Goal: Information Seeking & Learning: Check status

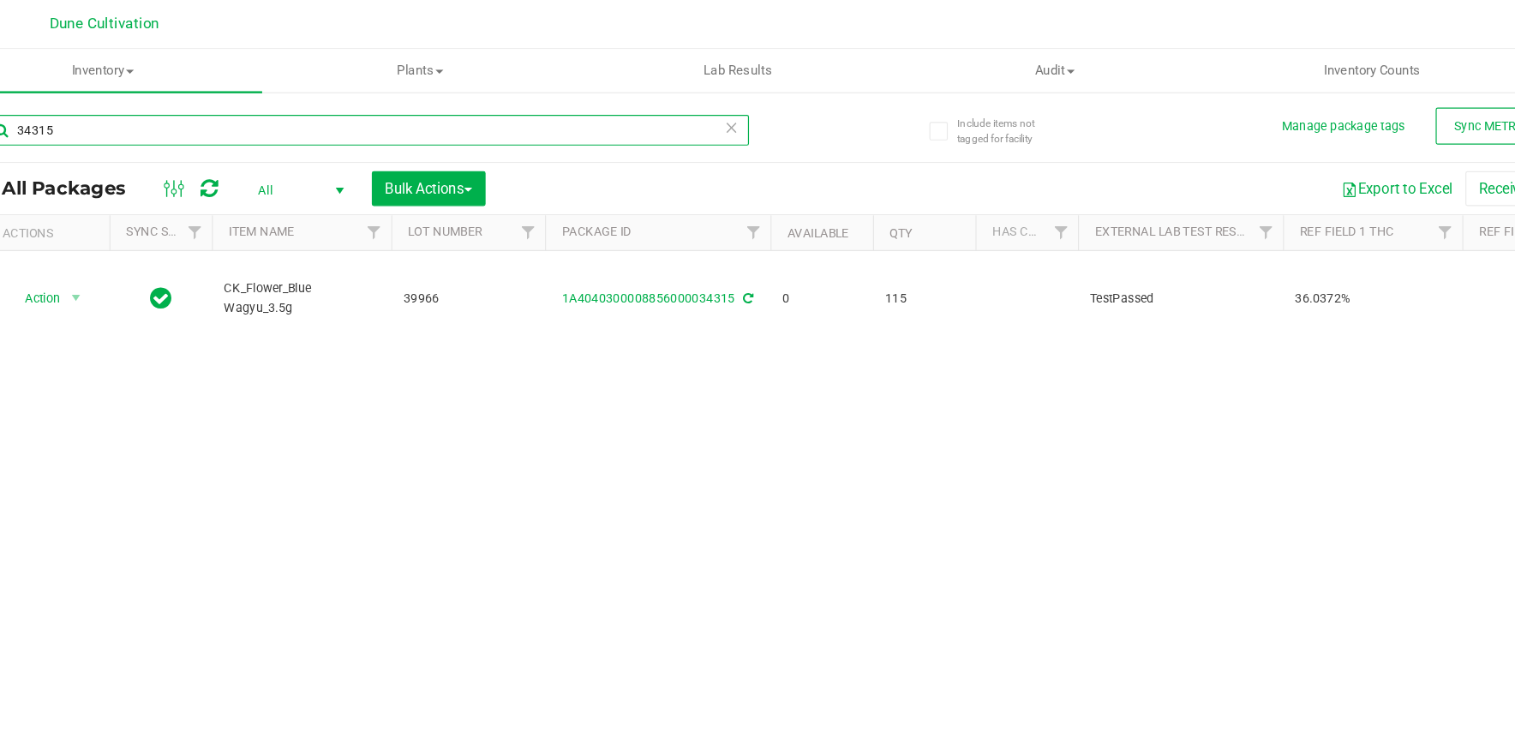
click at [171, 110] on input "34315" at bounding box center [394, 109] width 638 height 26
type input "3"
type input "39054"
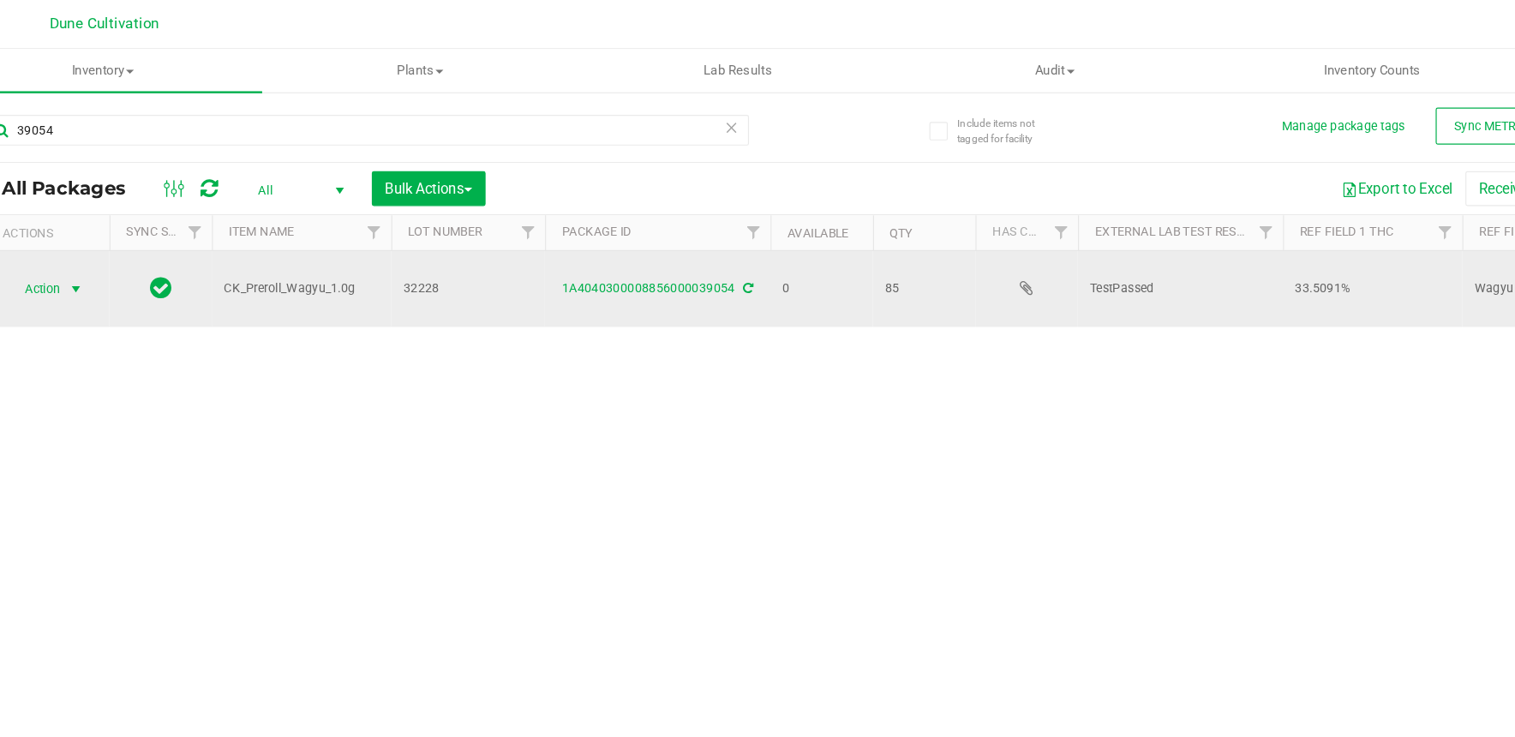
click at [130, 241] on span "Action" at bounding box center [116, 242] width 46 height 24
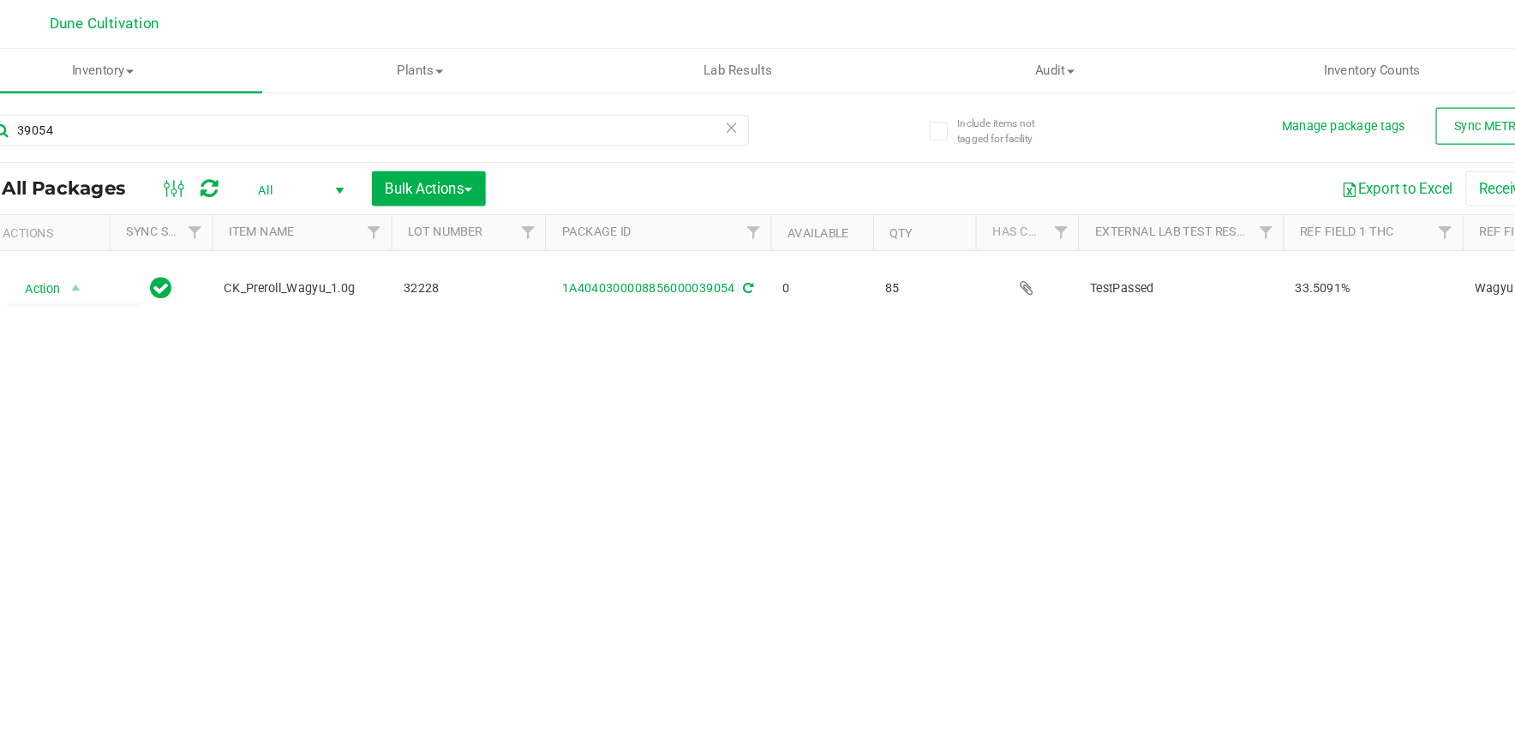
click at [370, 366] on div "Action Action Edit attributes Global inventory Locate package Package audit log…" at bounding box center [777, 442] width 1403 height 464
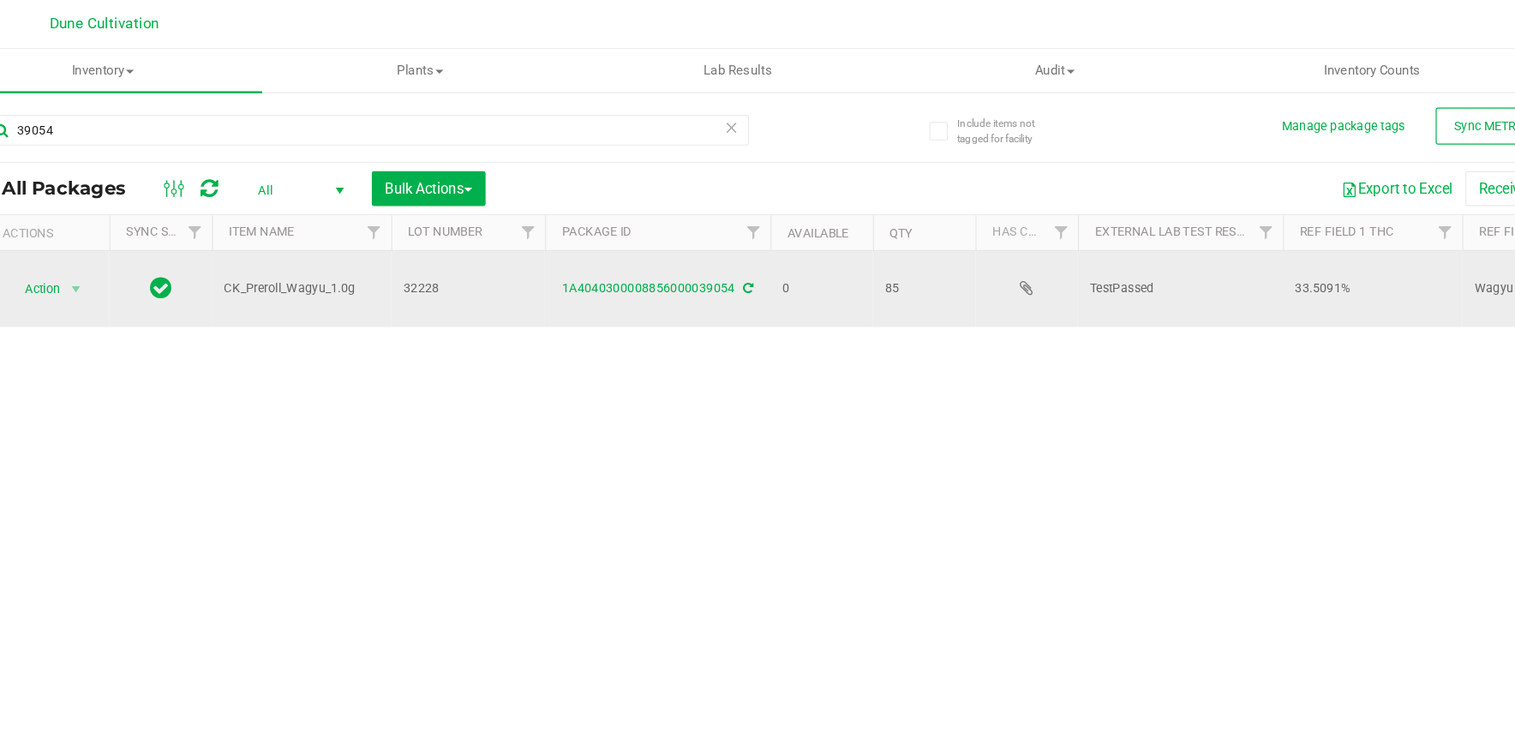
click at [680, 232] on td "1A4040300008856000039054" at bounding box center [637, 241] width 188 height 63
click at [678, 239] on link "1A4040300008856000039054" at bounding box center [630, 241] width 145 height 12
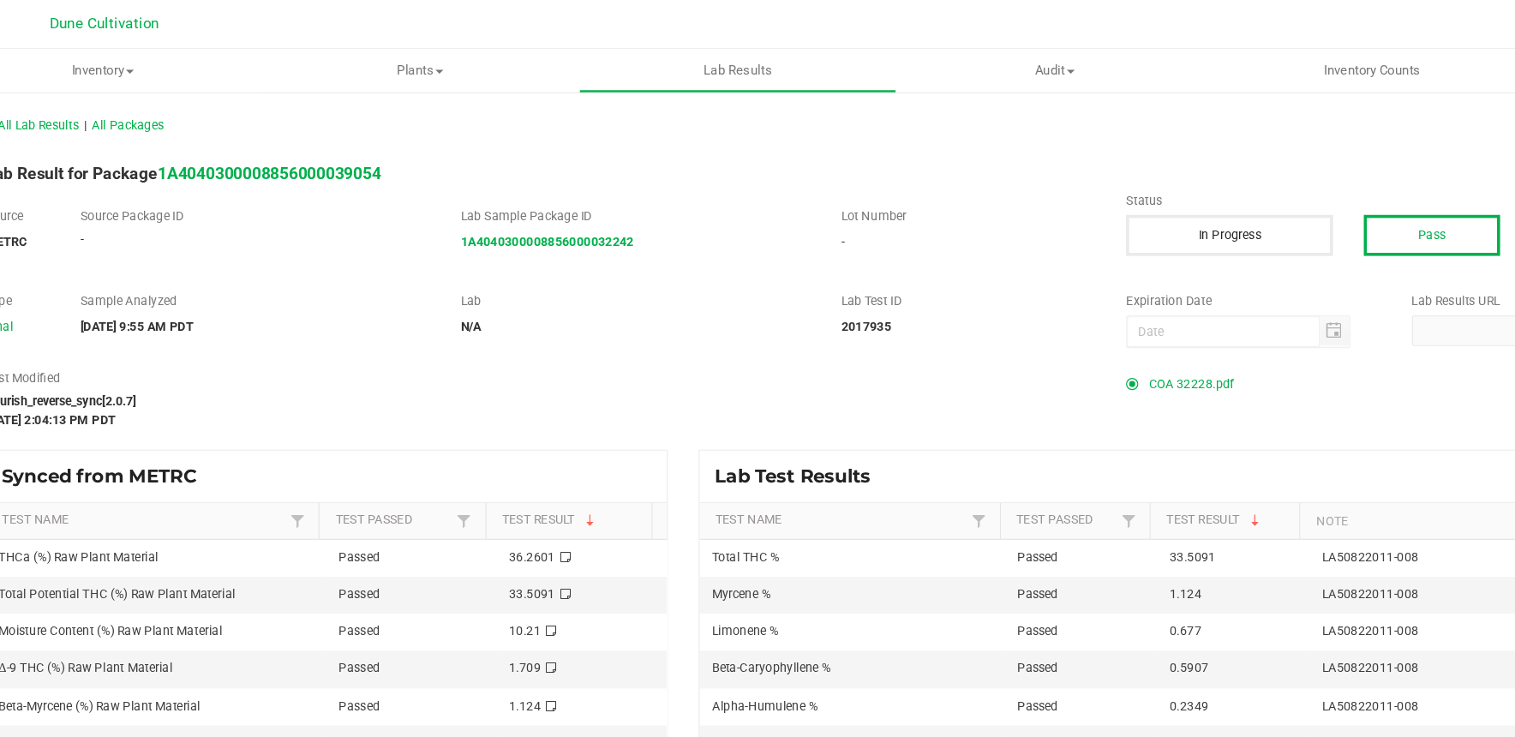
click at [1097, 323] on span "COA 32228.pdf" at bounding box center [1083, 321] width 71 height 26
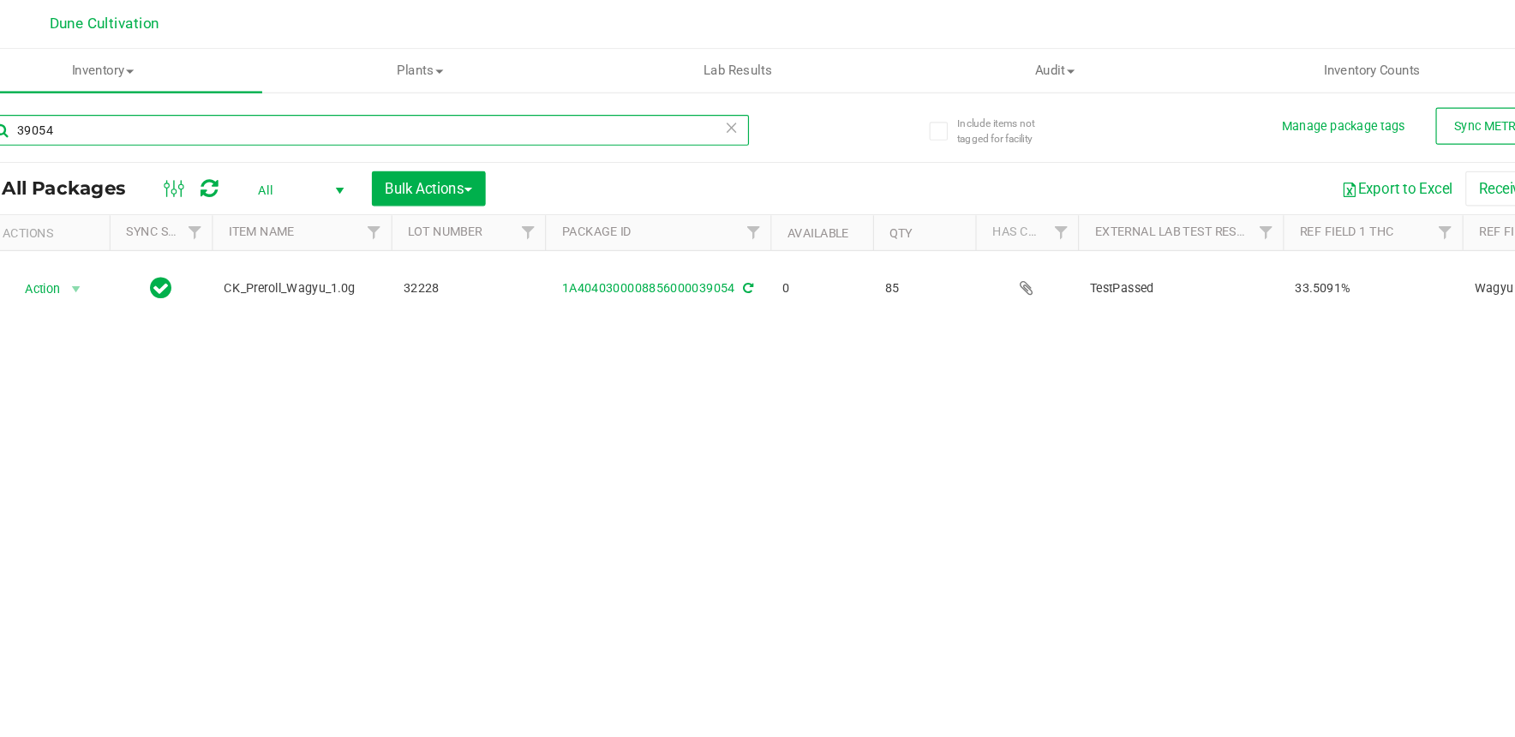
click at [453, 112] on input "39054" at bounding box center [394, 109] width 638 height 26
type input "39053"
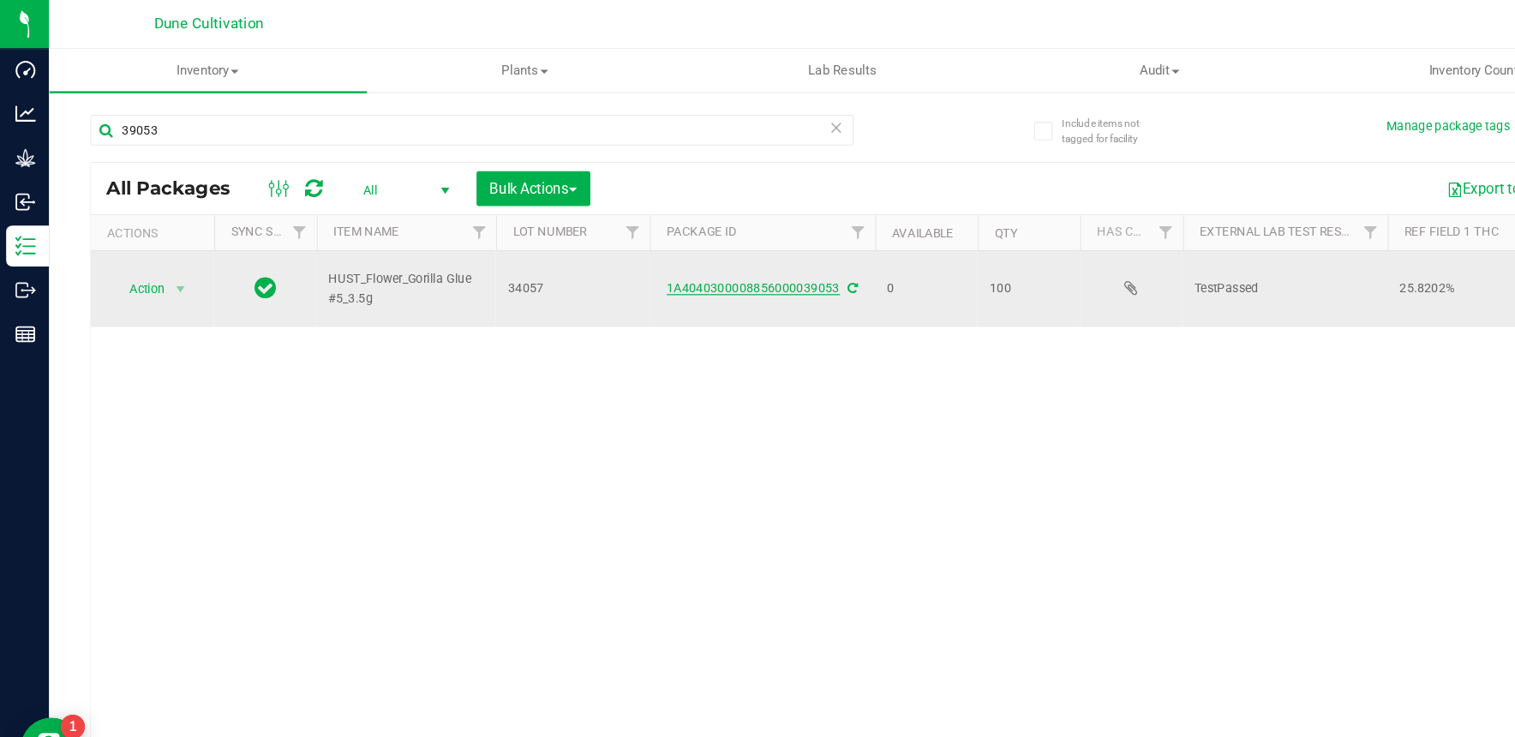
click at [655, 242] on link "1A4040300008856000039053" at bounding box center [630, 241] width 145 height 12
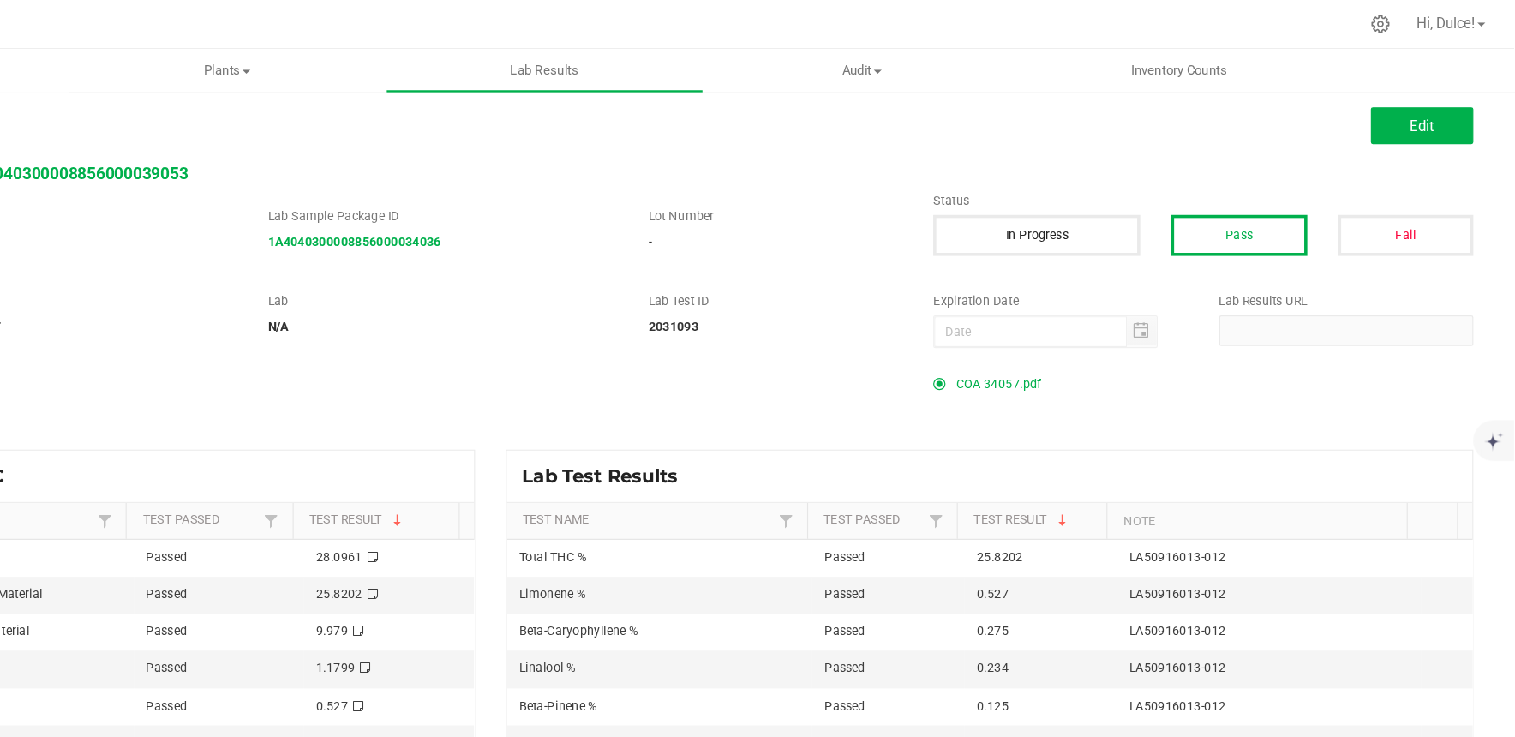
click at [1095, 319] on span "COA 34057.pdf" at bounding box center [1083, 321] width 71 height 26
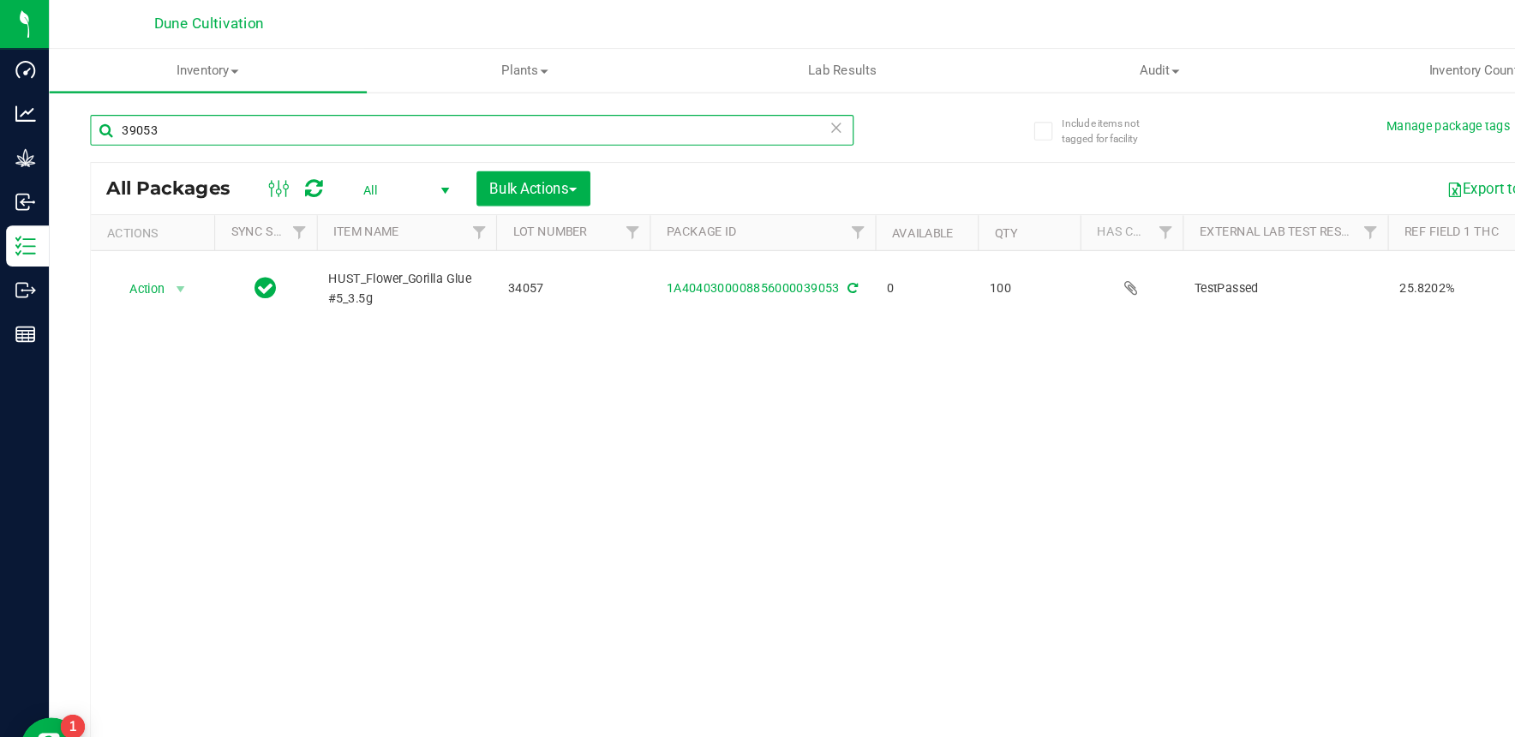
click at [344, 108] on input "39053" at bounding box center [394, 109] width 638 height 26
type input "39052"
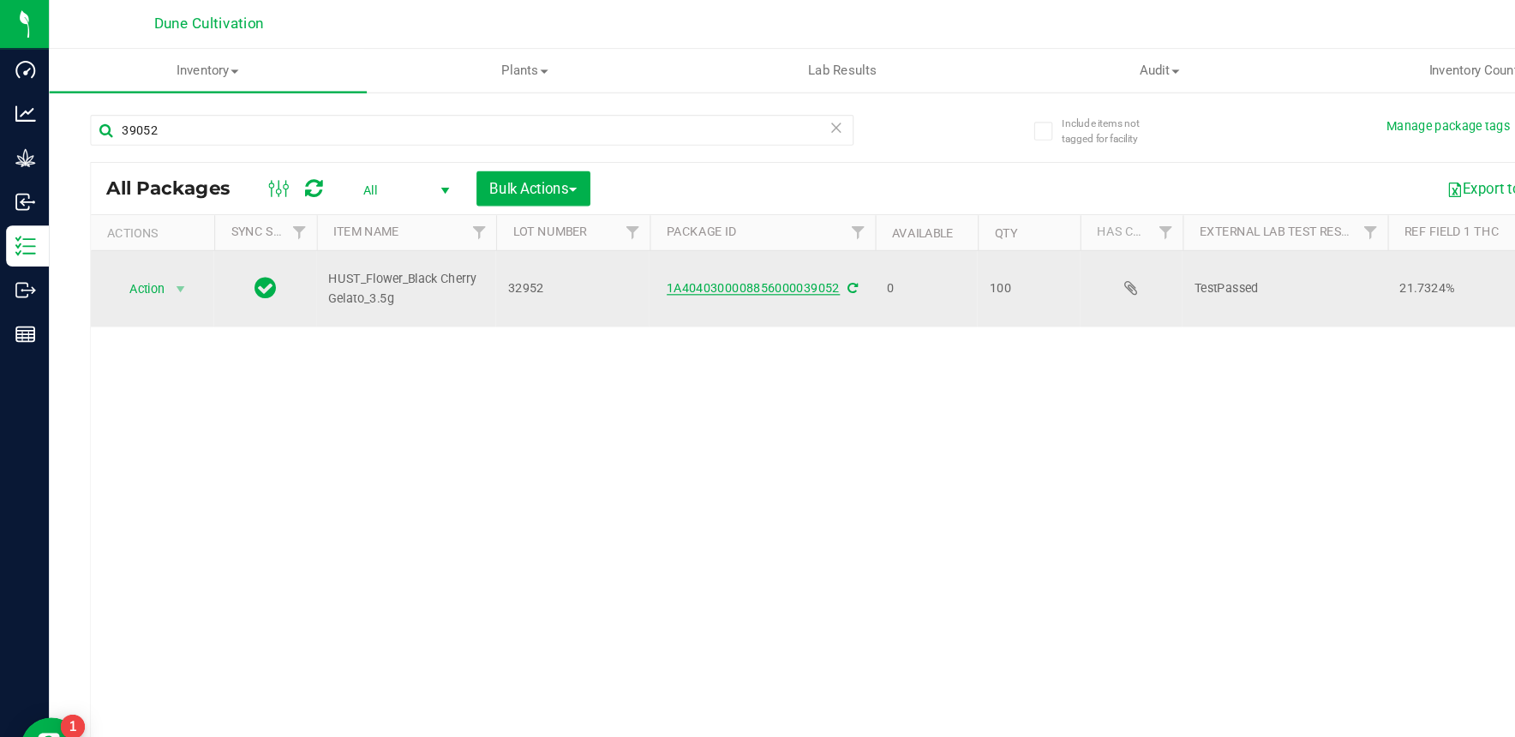
click at [661, 242] on link "1A4040300008856000039052" at bounding box center [630, 241] width 145 height 12
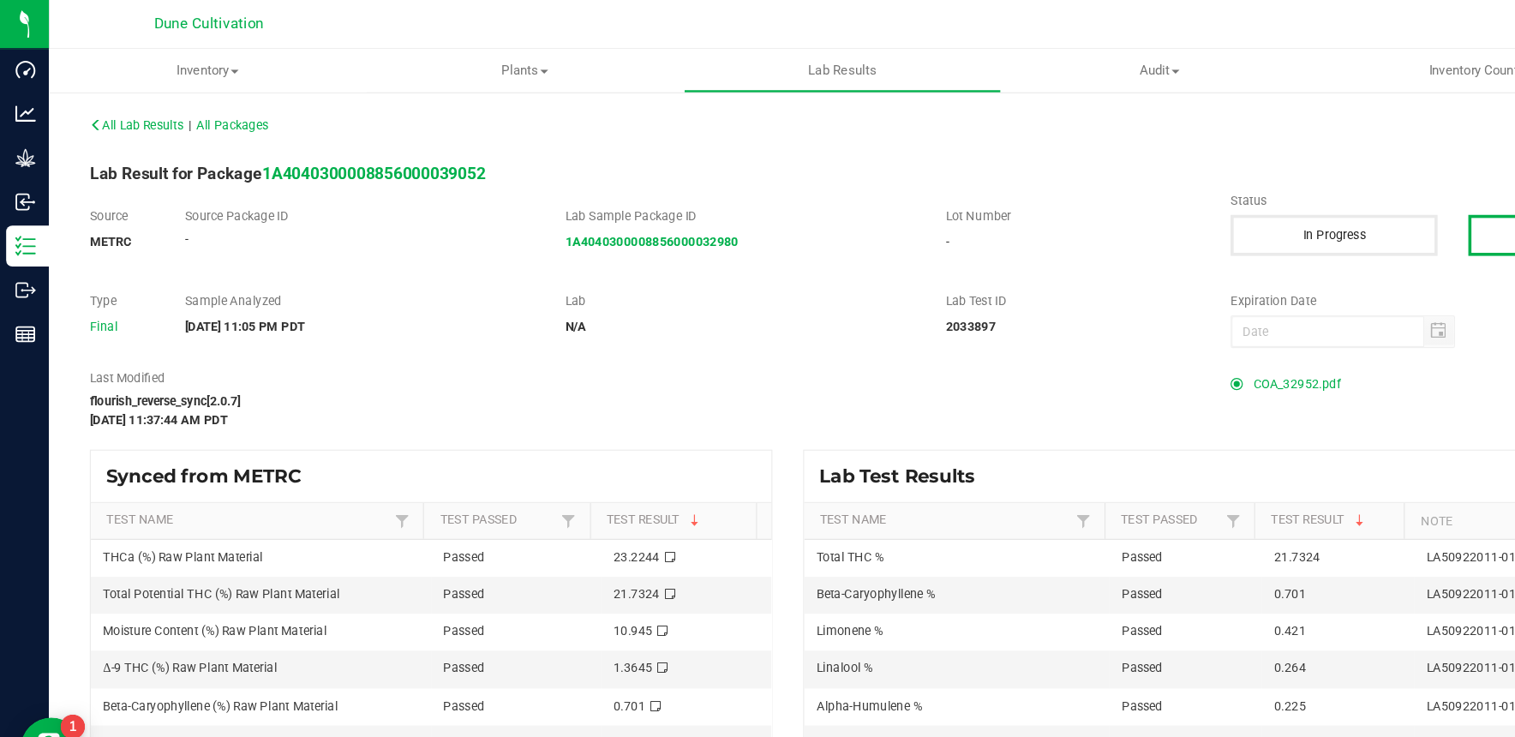
click at [1048, 319] on span "COA_32952.pdf" at bounding box center [1084, 321] width 73 height 26
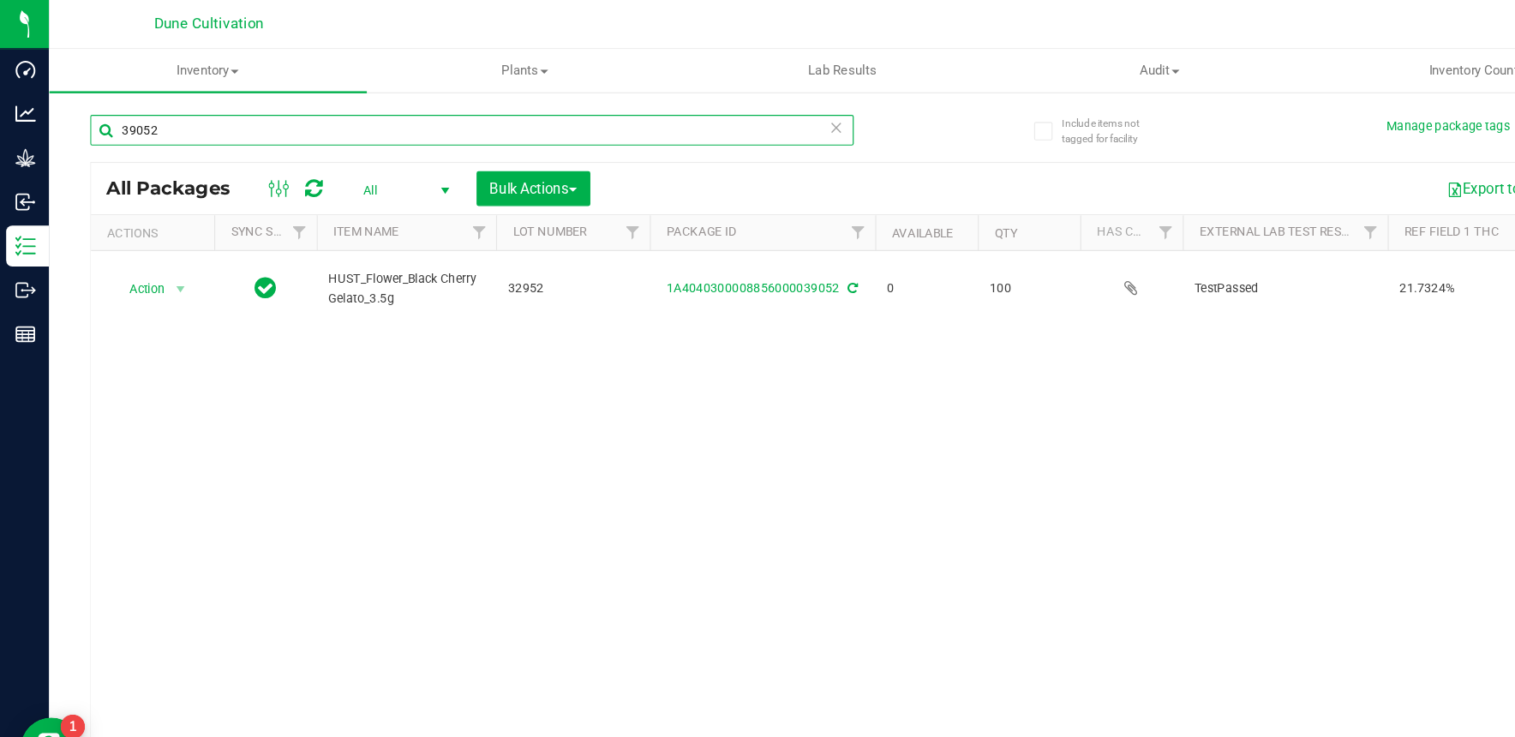
click at [305, 105] on input "39052" at bounding box center [394, 109] width 638 height 26
type input "39051"
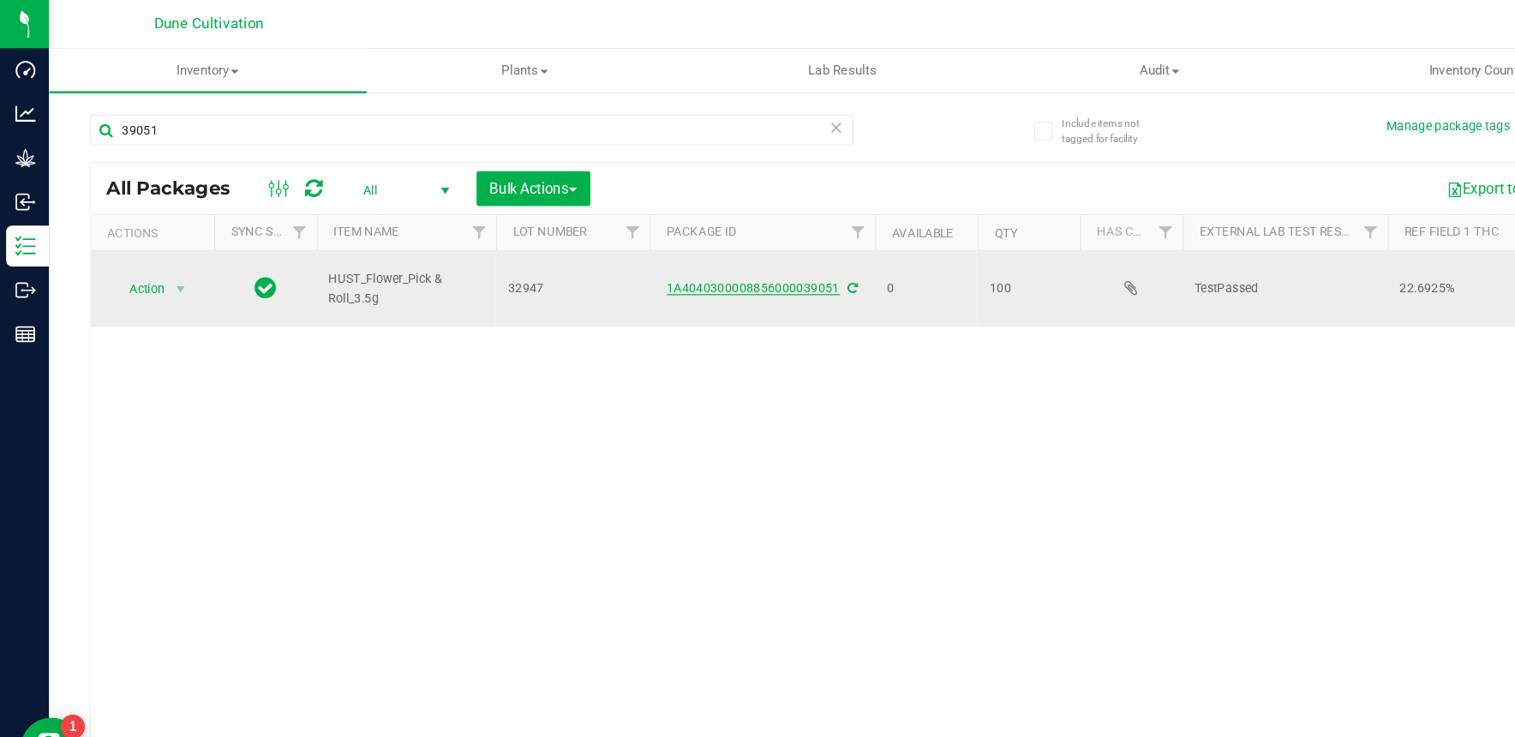
click at [619, 244] on link "1A4040300008856000039051" at bounding box center [630, 241] width 145 height 12
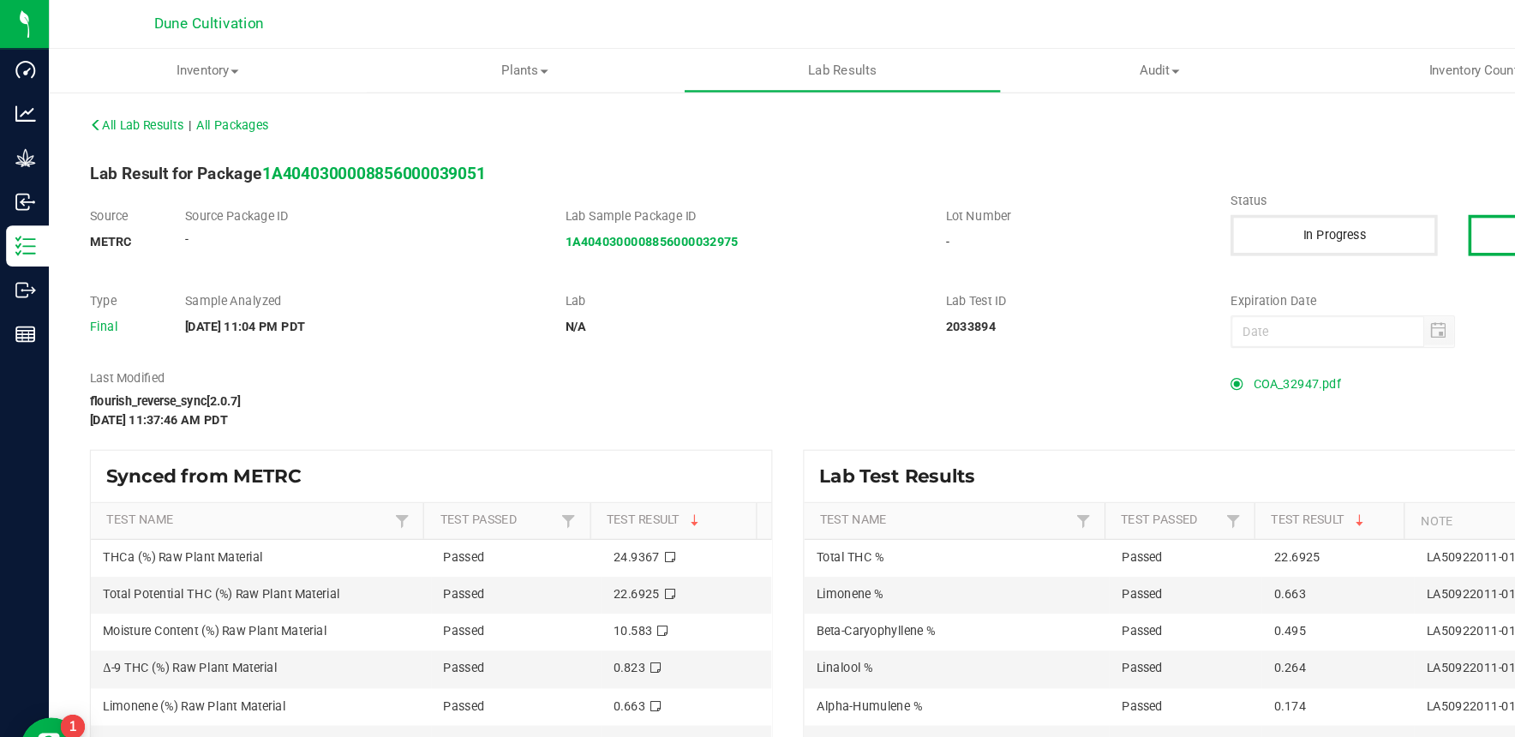
click at [1061, 319] on span "COA_32947.pdf" at bounding box center [1084, 321] width 73 height 26
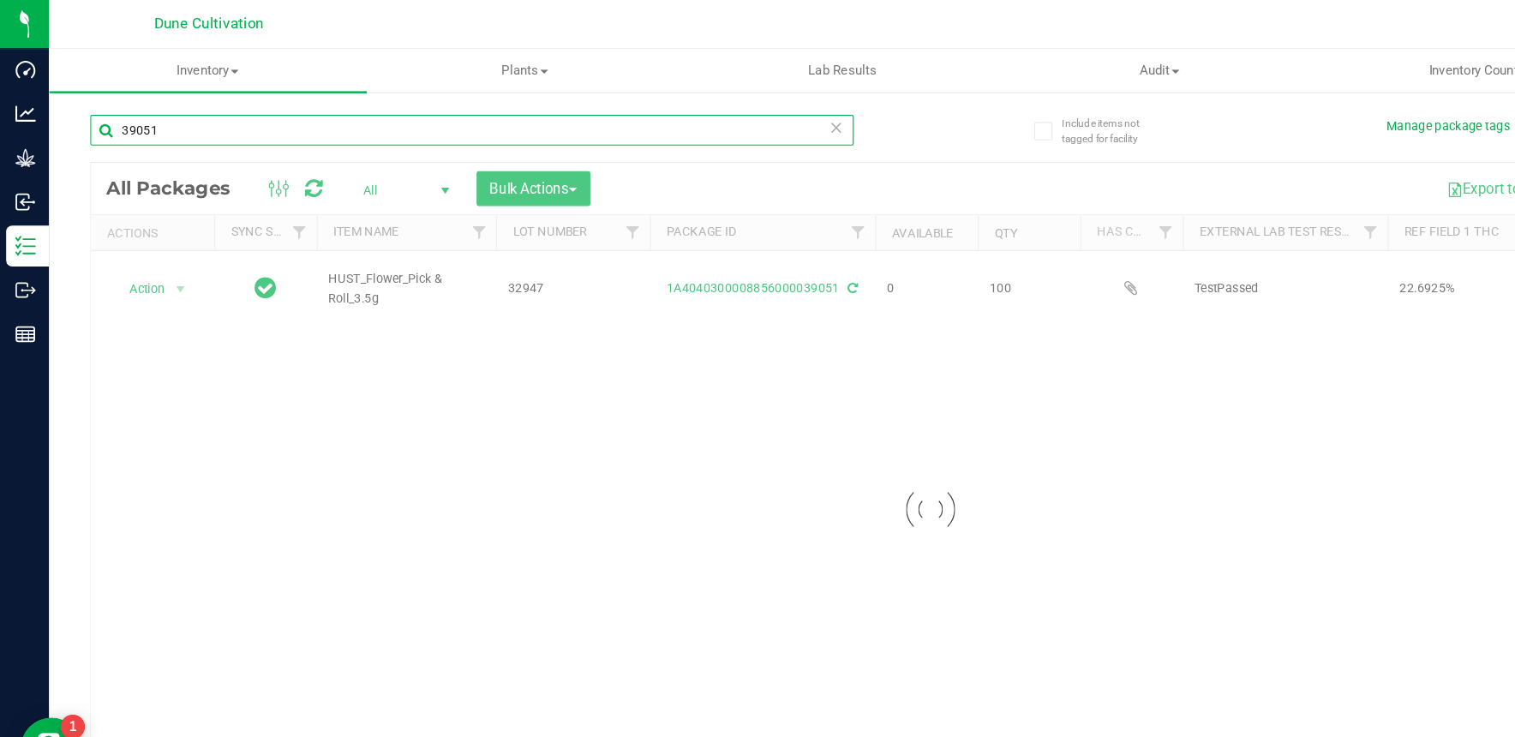
click at [282, 108] on input "39051" at bounding box center [394, 109] width 638 height 26
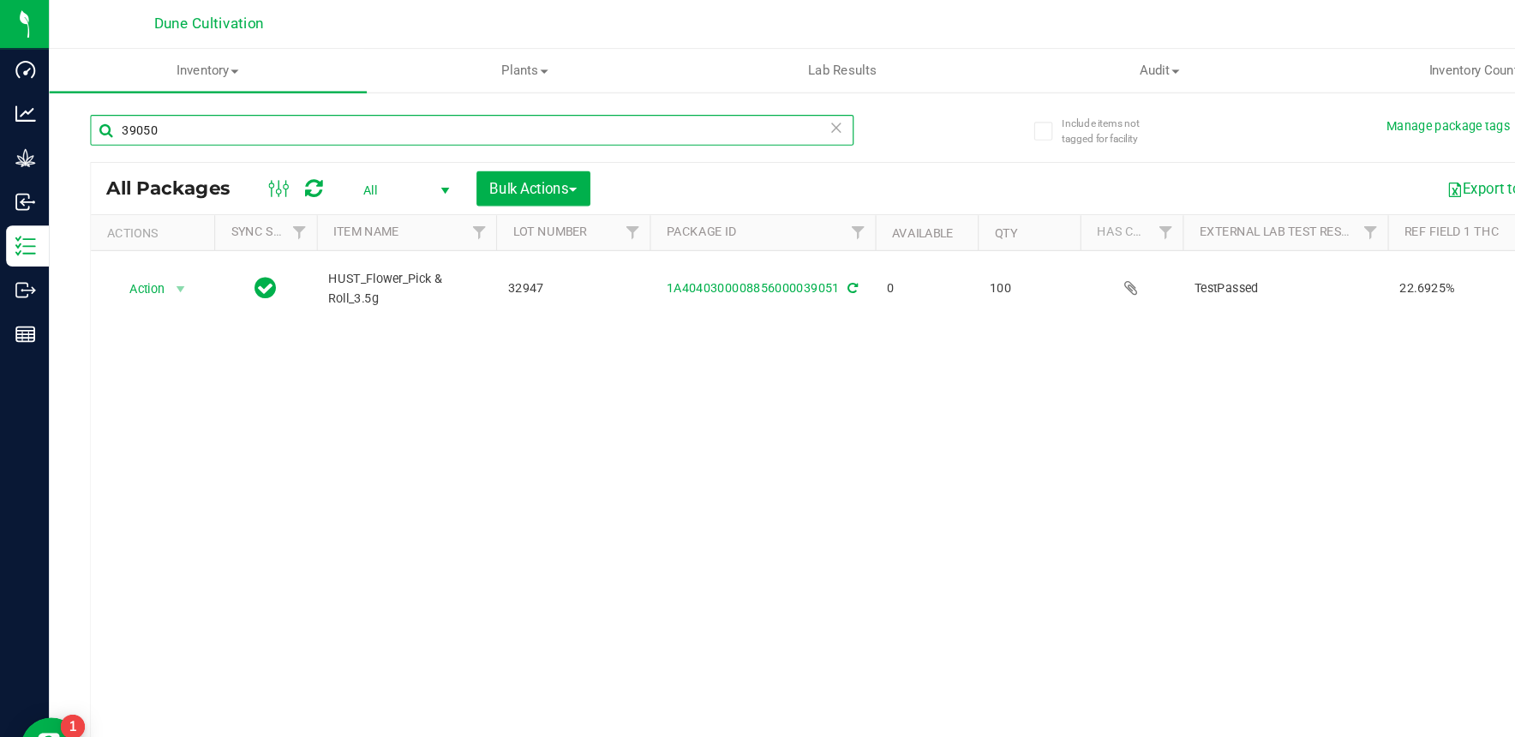
type input "39050"
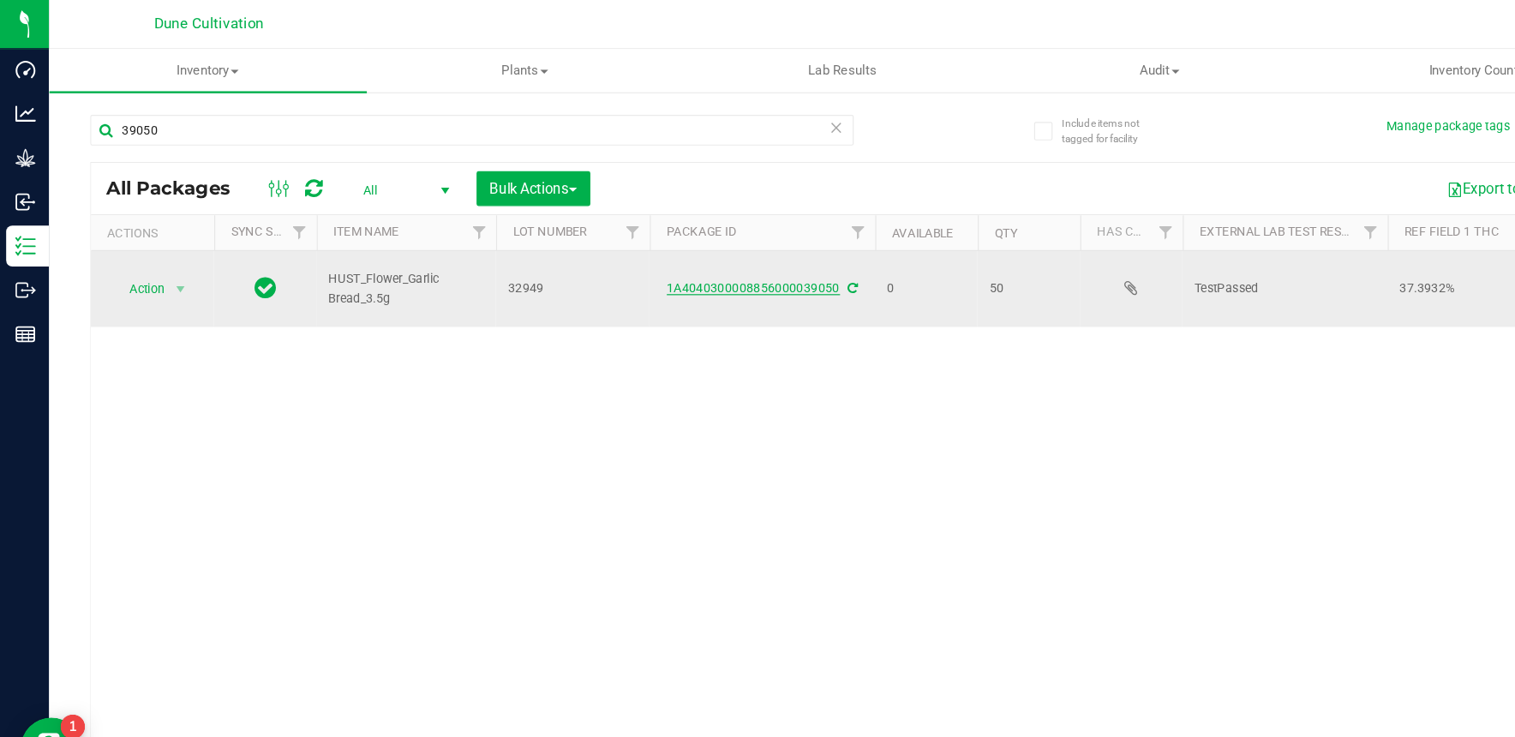
click at [589, 236] on link "1A4040300008856000039050" at bounding box center [630, 241] width 145 height 12
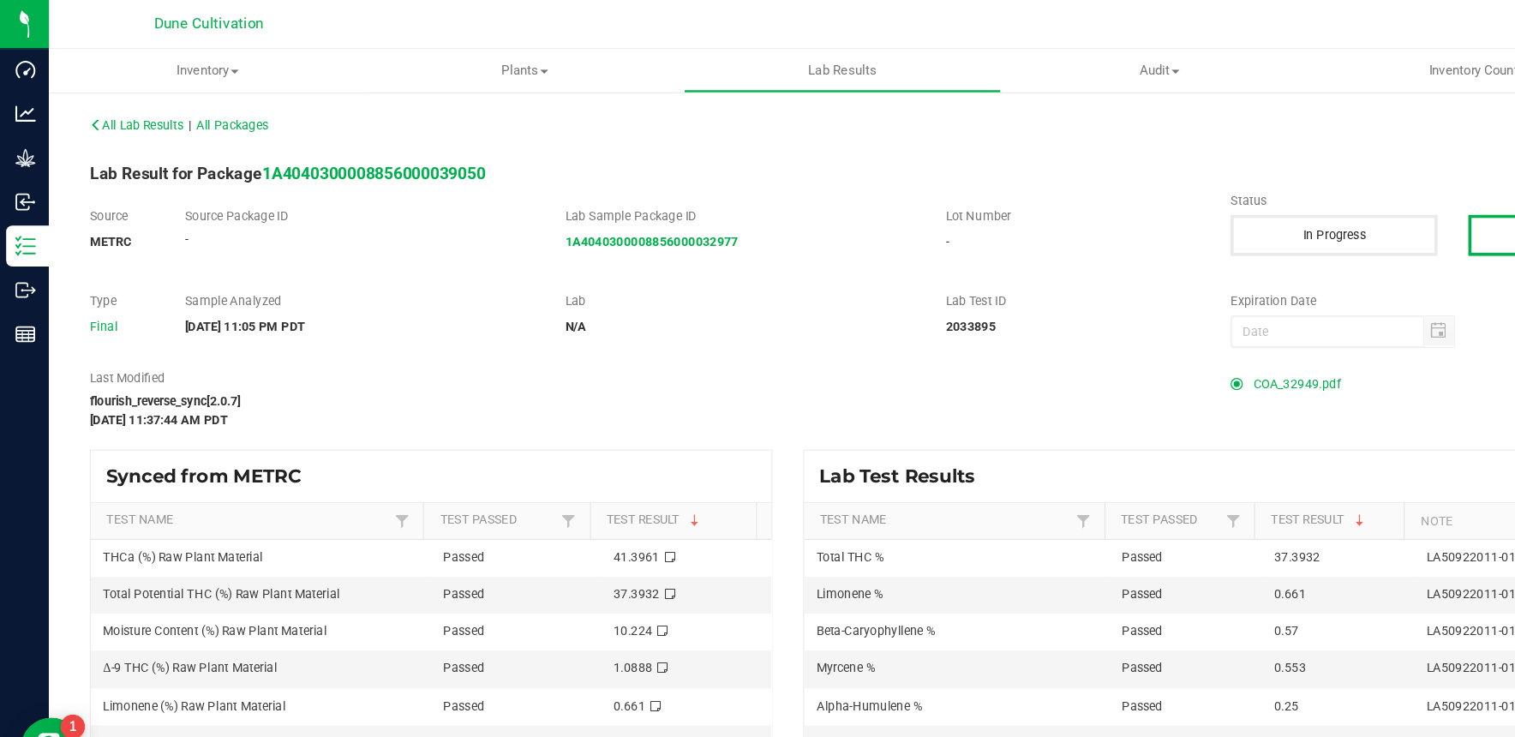
click at [1072, 326] on span "COA_32949.pdf" at bounding box center [1084, 321] width 73 height 26
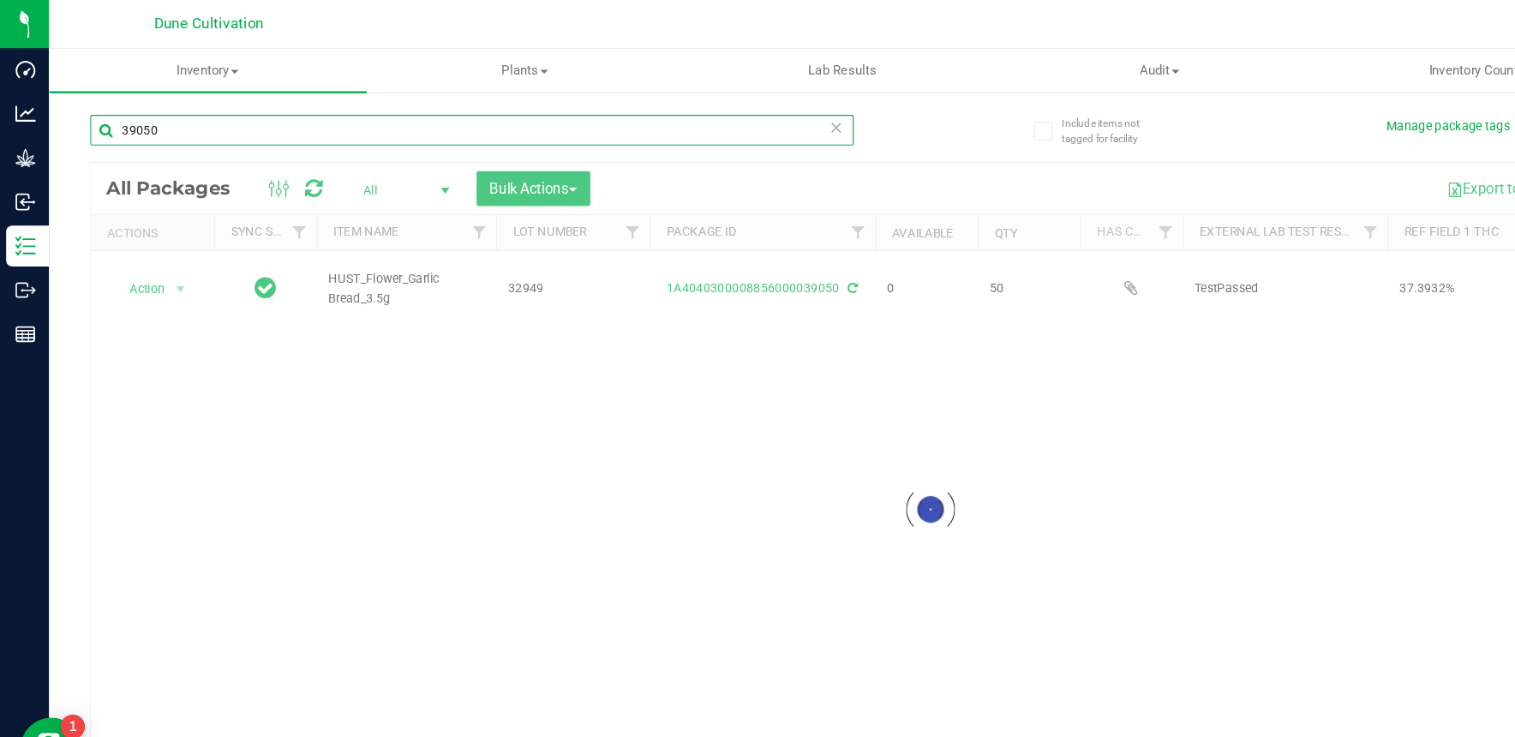
click at [490, 118] on input "39050" at bounding box center [394, 109] width 638 height 26
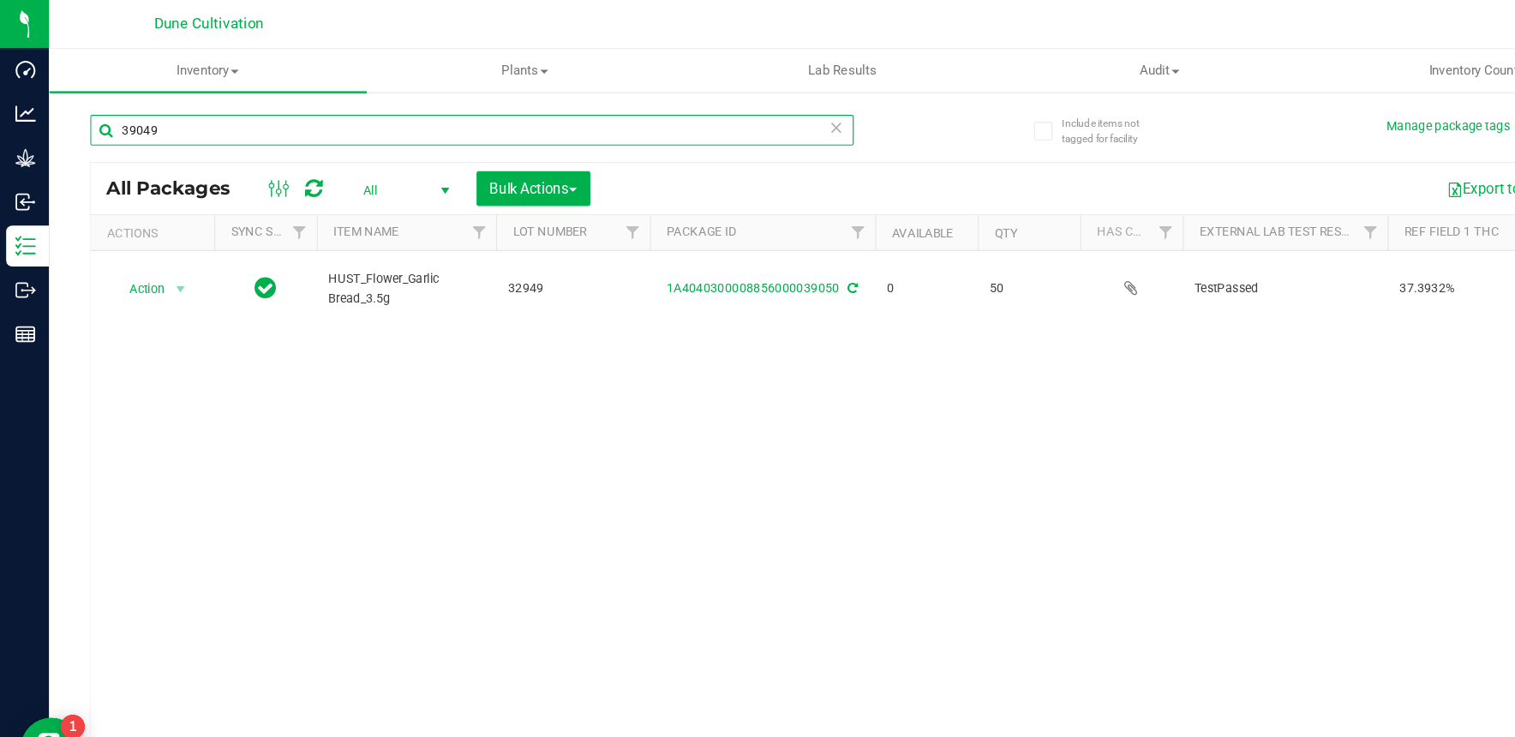
type input "39049"
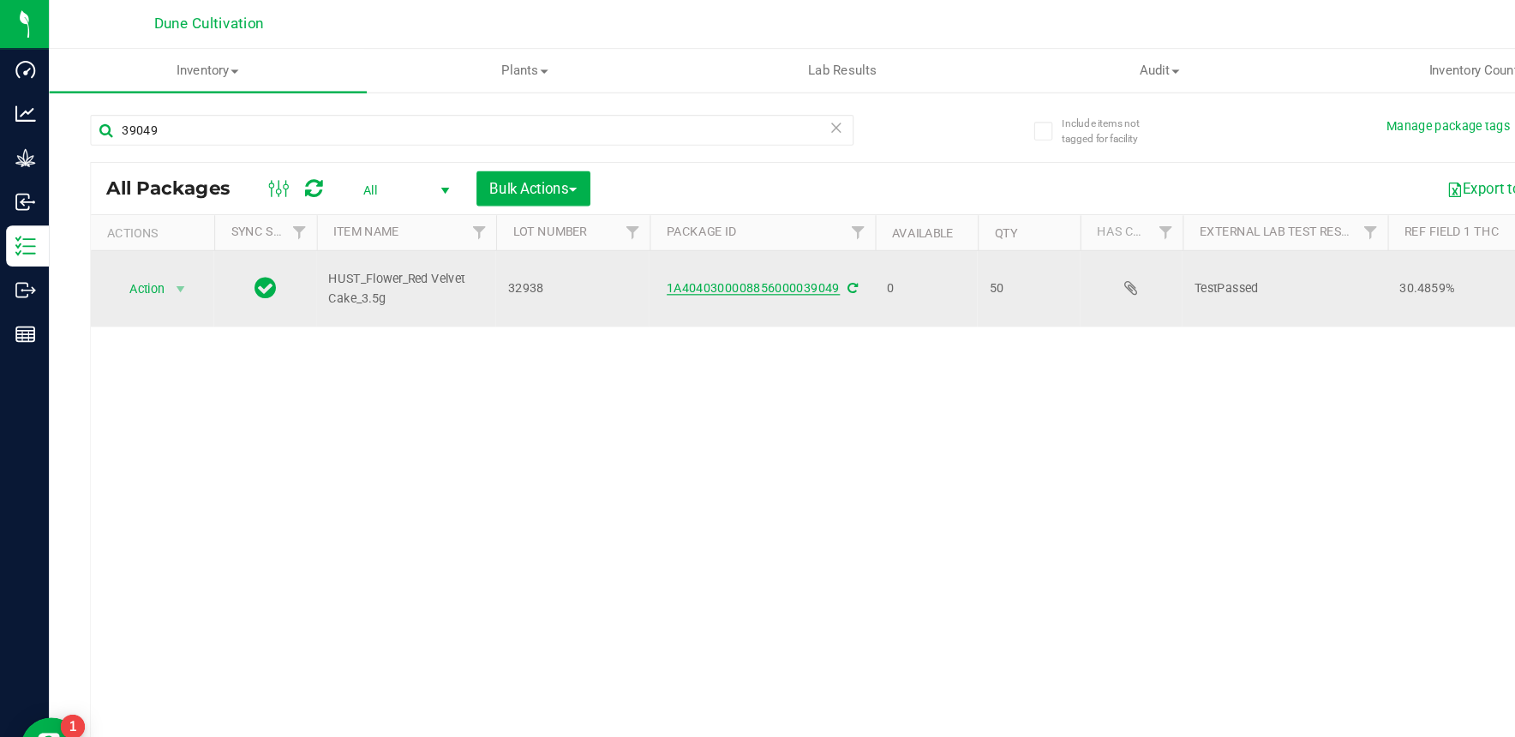
click at [615, 242] on link "1A4040300008856000039049" at bounding box center [630, 241] width 145 height 12
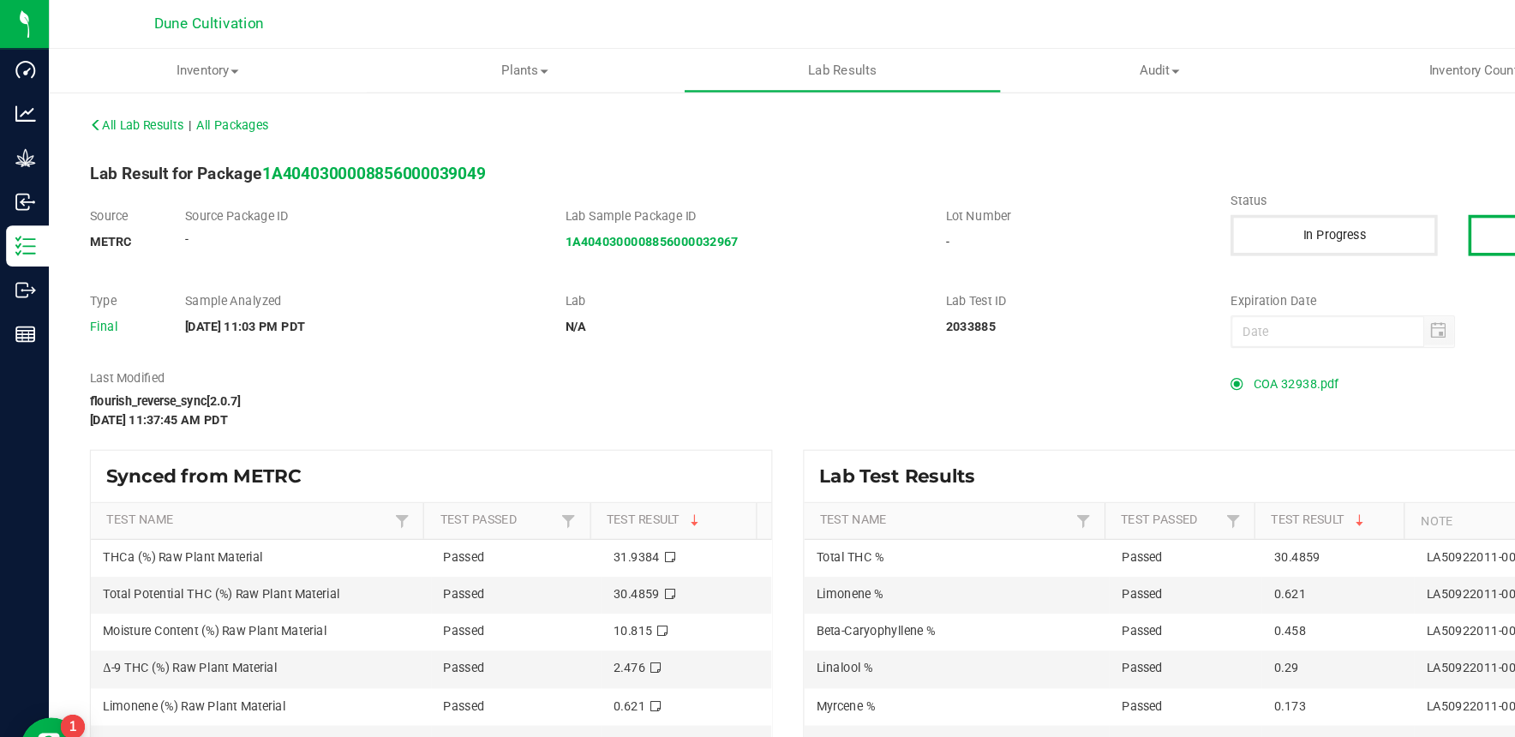
click at [1074, 321] on span "COA 32938.pdf" at bounding box center [1083, 321] width 71 height 26
